Goal: Check status: Check status

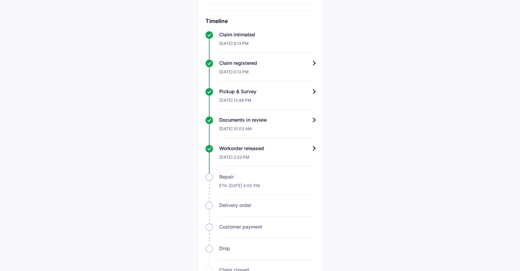
scroll to position [244, 0]
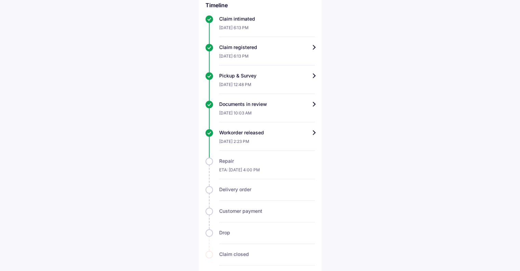
click at [304, 129] on div "Workorder released" at bounding box center [267, 132] width 96 height 7
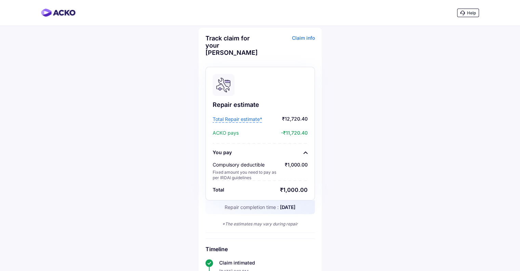
click at [239, 116] on span "Total Repair estimate*" at bounding box center [238, 119] width 50 height 7
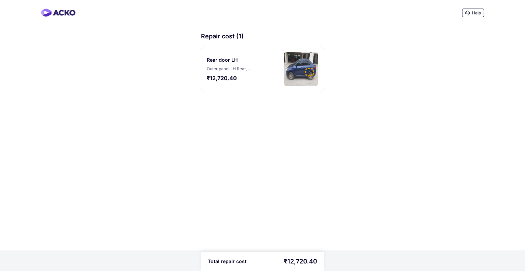
click at [271, 67] on div "Rear door LH Outer panel LH Rear, Rear door LH ₹12,720.40" at bounding box center [262, 69] width 123 height 46
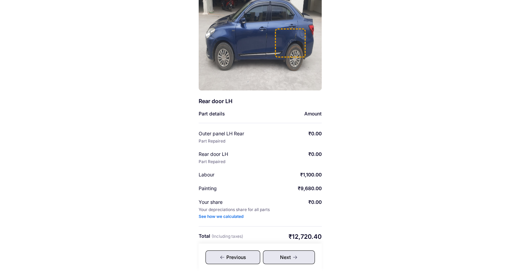
scroll to position [77, 0]
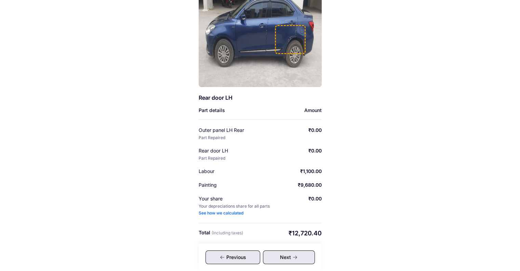
click at [286, 257] on div "Next" at bounding box center [289, 257] width 52 height 14
click at [216, 212] on div "See how we calculated" at bounding box center [221, 212] width 45 height 5
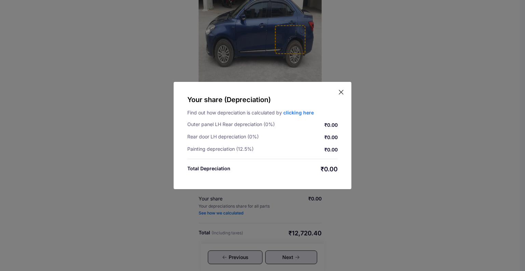
click at [341, 91] on icon at bounding box center [341, 92] width 4 height 4
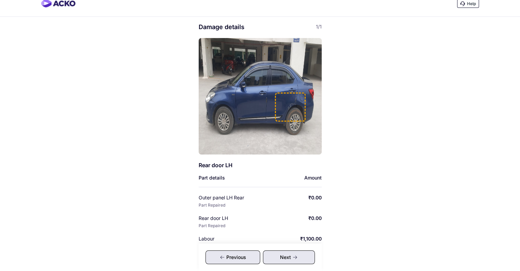
scroll to position [0, 0]
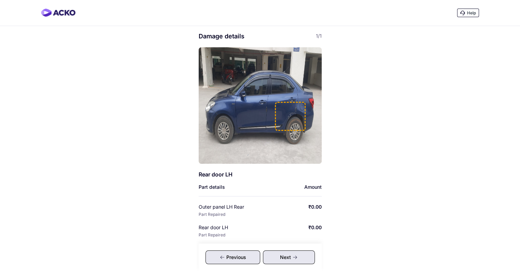
click at [227, 257] on div "Previous" at bounding box center [233, 257] width 55 height 14
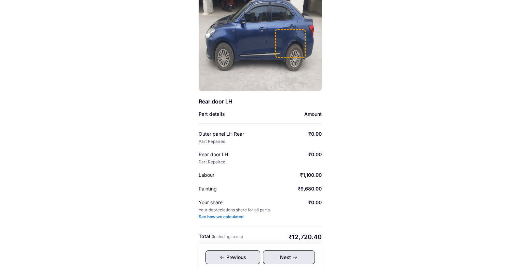
scroll to position [77, 0]
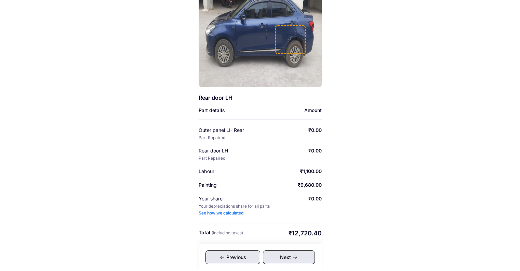
click at [232, 255] on div "Previous" at bounding box center [233, 257] width 55 height 14
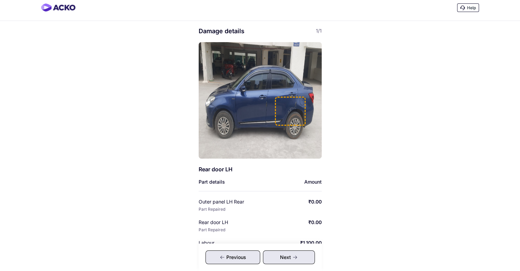
scroll to position [0, 0]
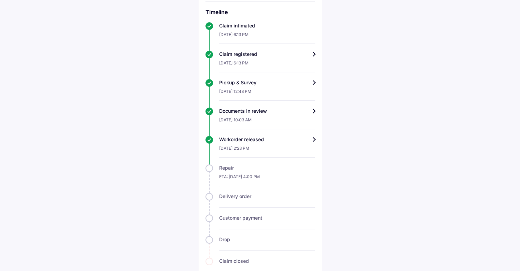
scroll to position [244, 0]
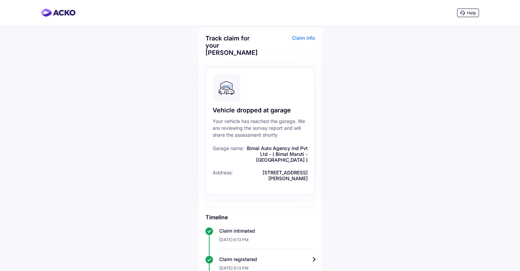
scroll to position [171, 0]
